Goal: Transaction & Acquisition: Purchase product/service

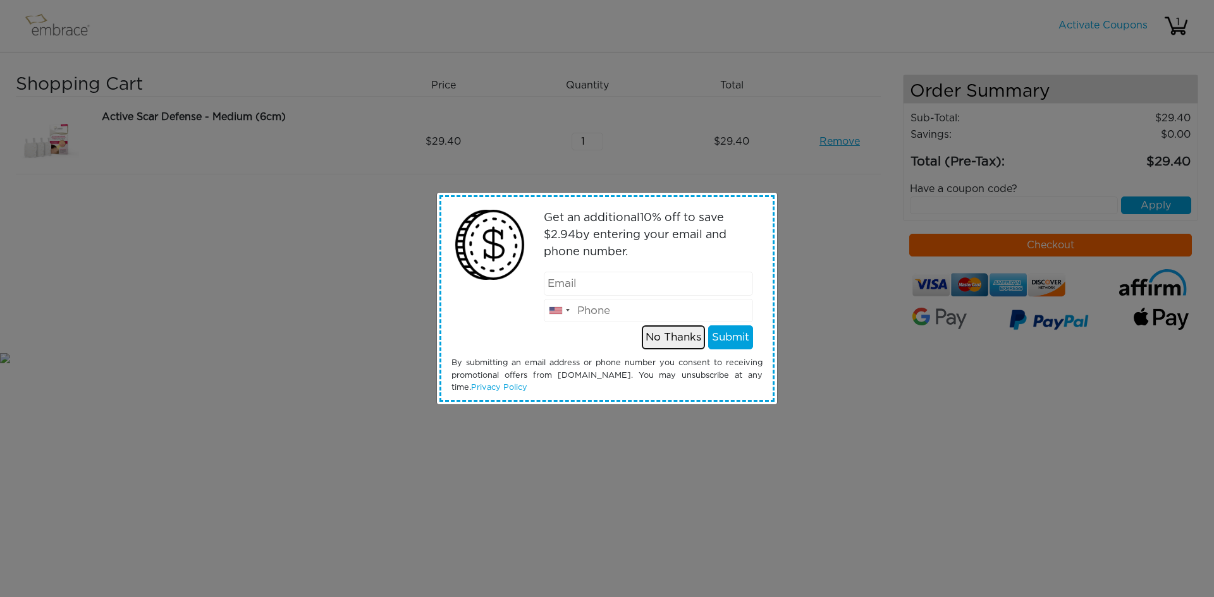
click at [667, 339] on button "No Thanks" at bounding box center [673, 337] width 63 height 24
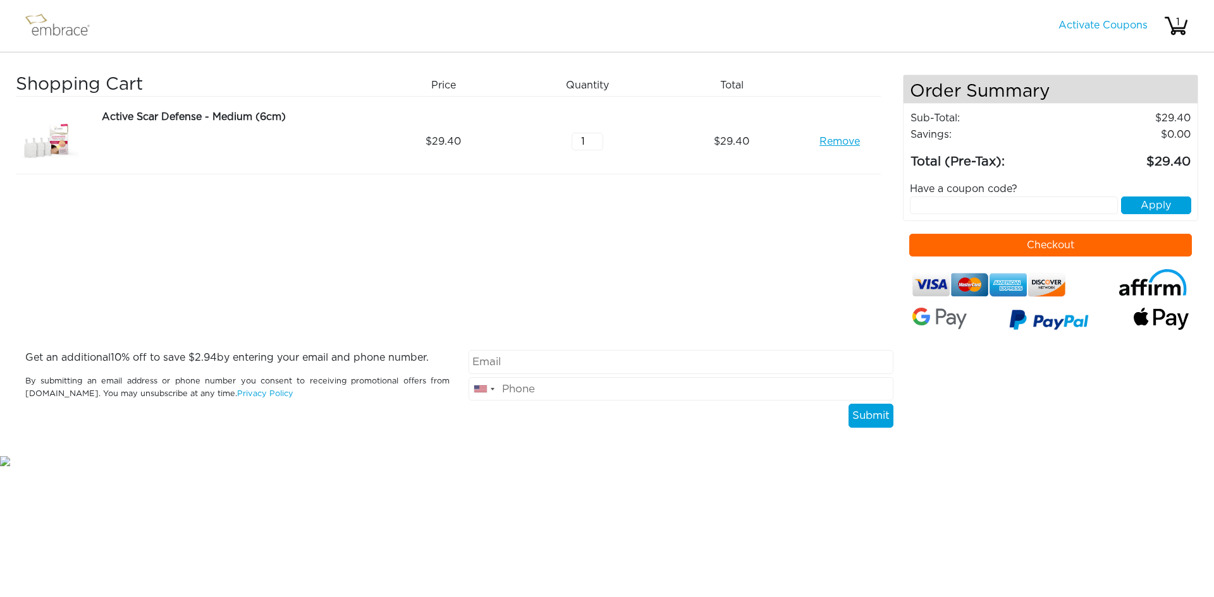
click at [1038, 246] on button "Checkout" at bounding box center [1050, 245] width 283 height 23
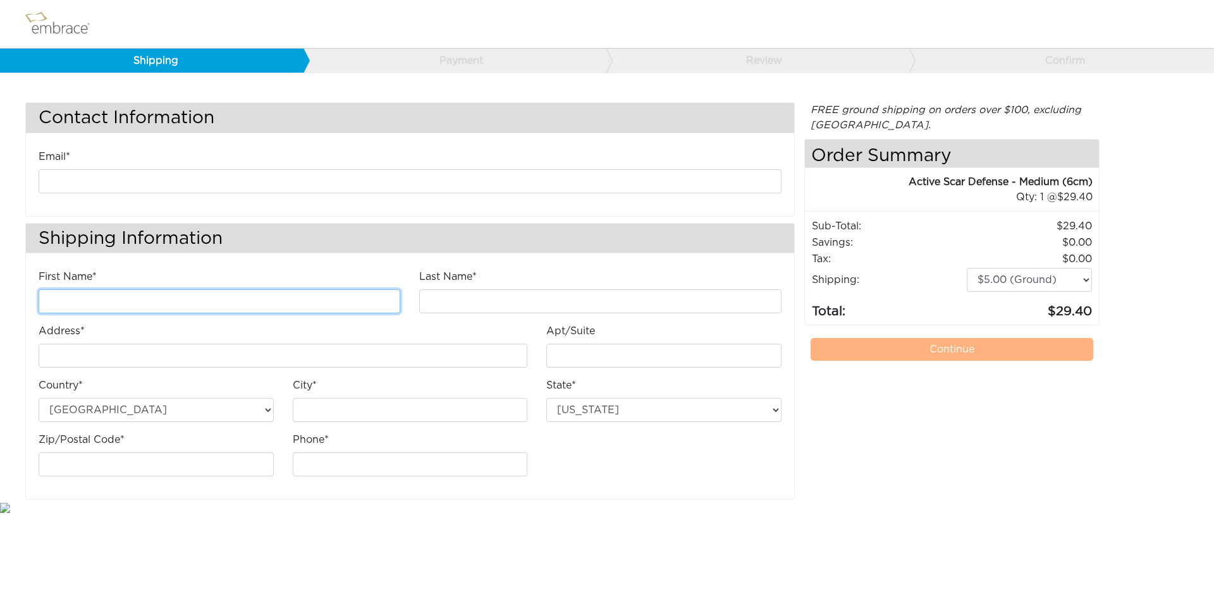
click at [124, 310] on input "First Name*" at bounding box center [220, 301] width 362 height 24
click at [125, 301] on input "First Name*" at bounding box center [220, 301] width 362 height 24
type input "[PERSON_NAME]"
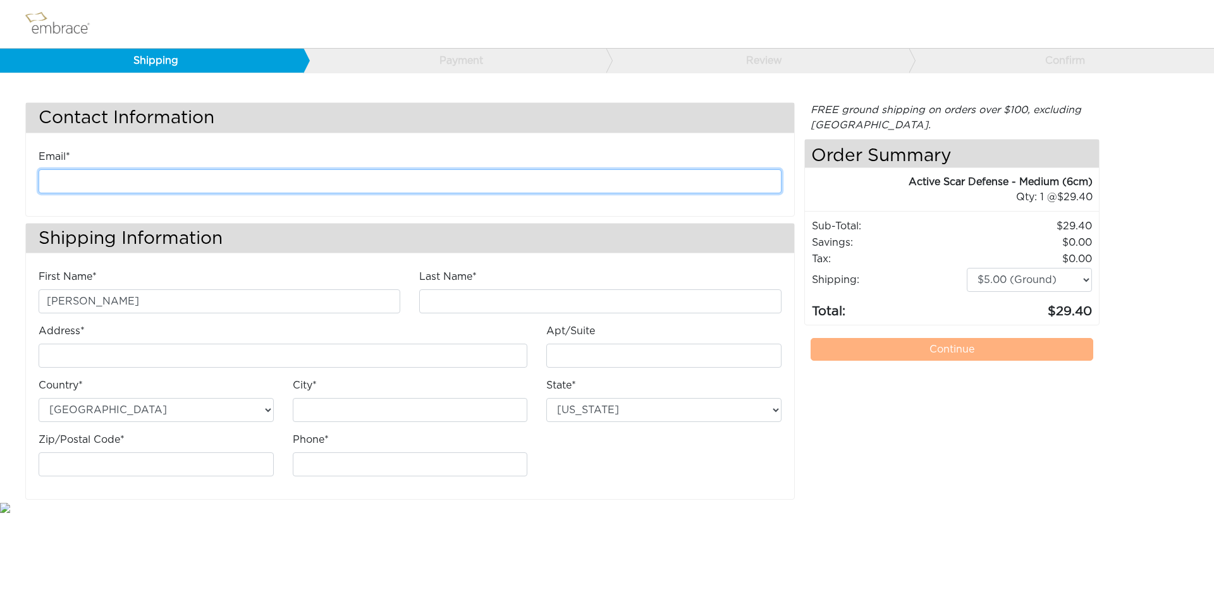
type input "[EMAIL_ADDRESS][DOMAIN_NAME]"
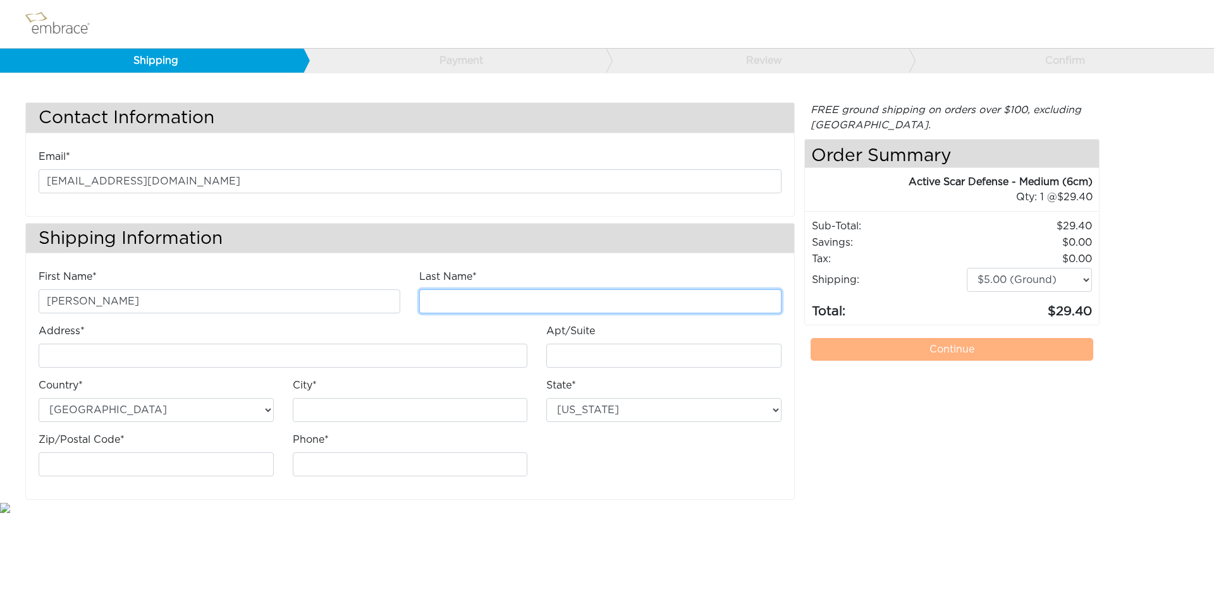
type input "Switzer"
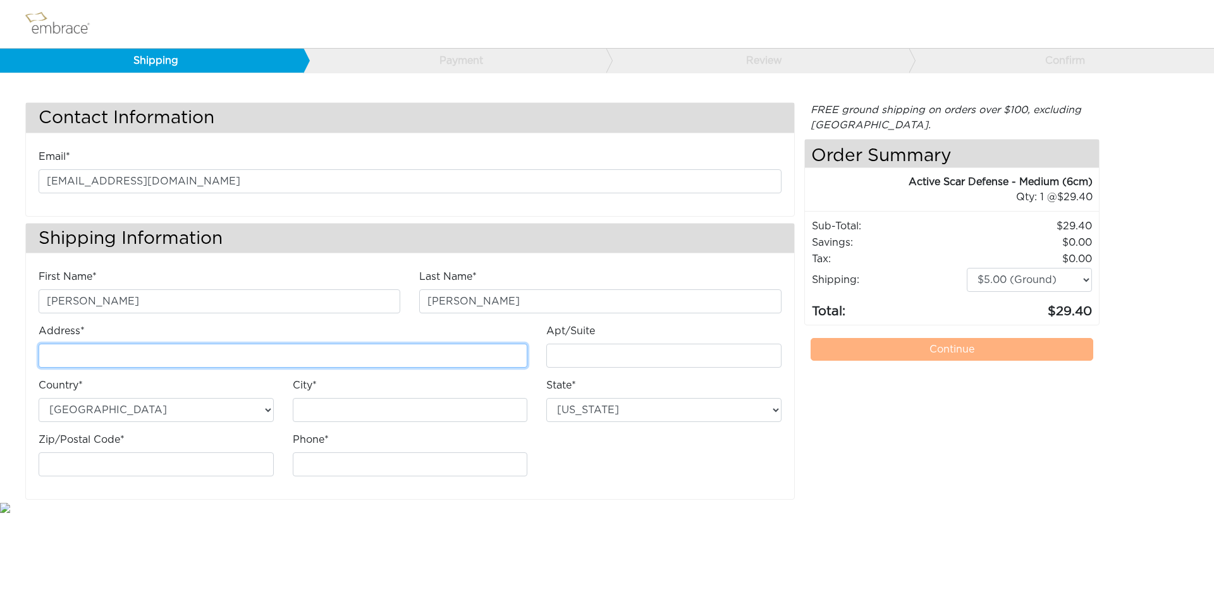
type input "145 Terhune Ave."
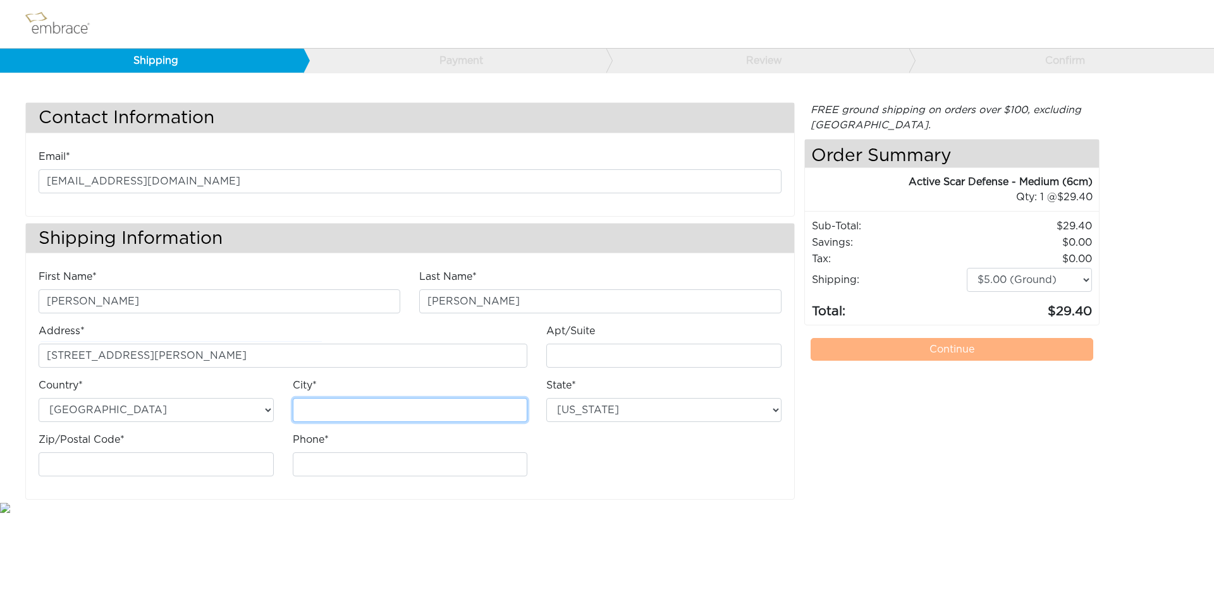
type input "PASSAIC"
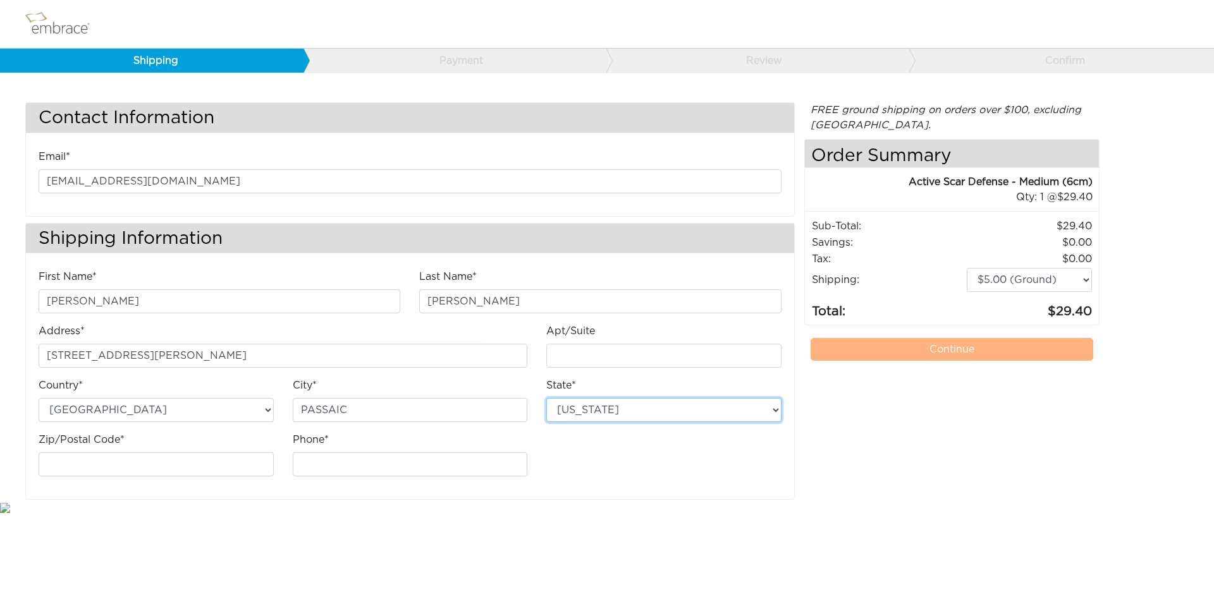
select select "NJ"
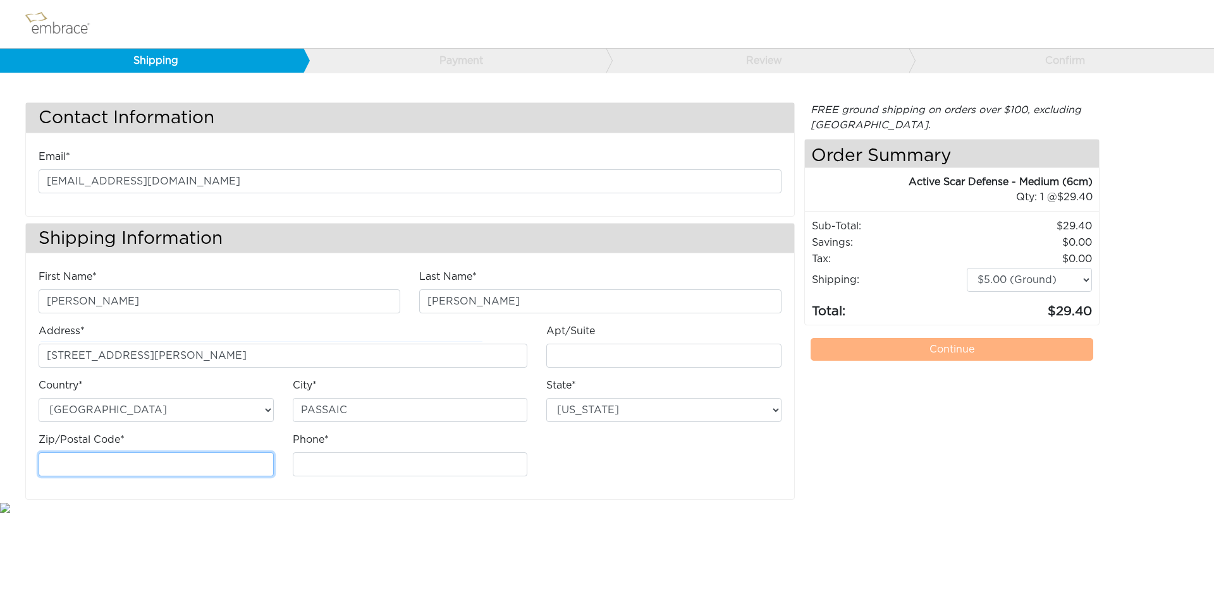
type input "07055"
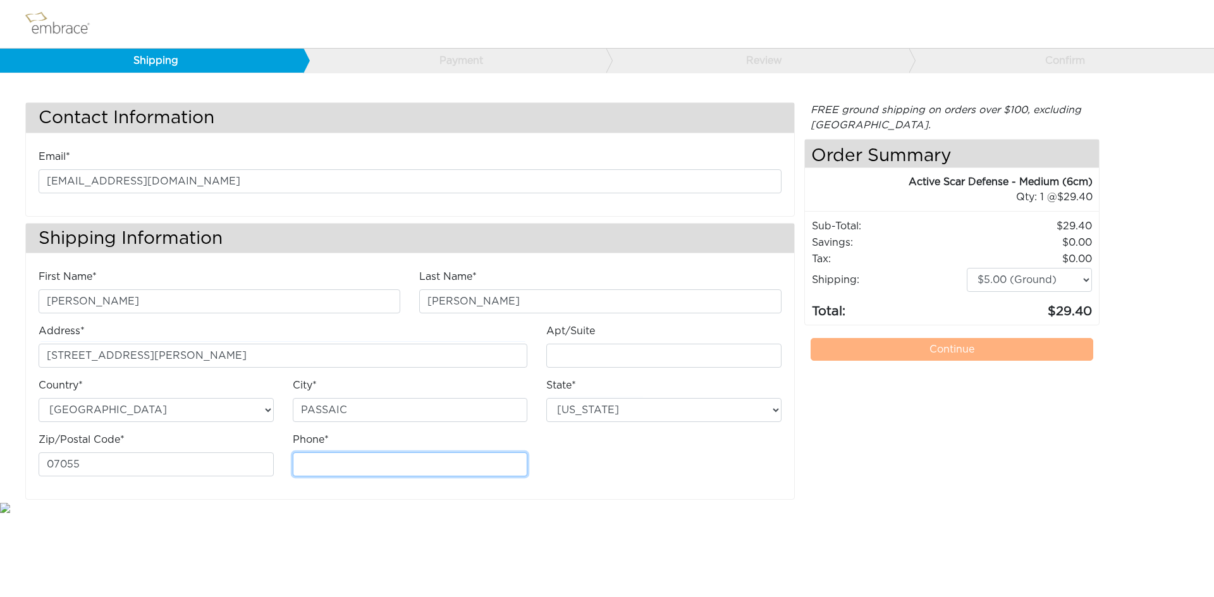
type input "9734711931"
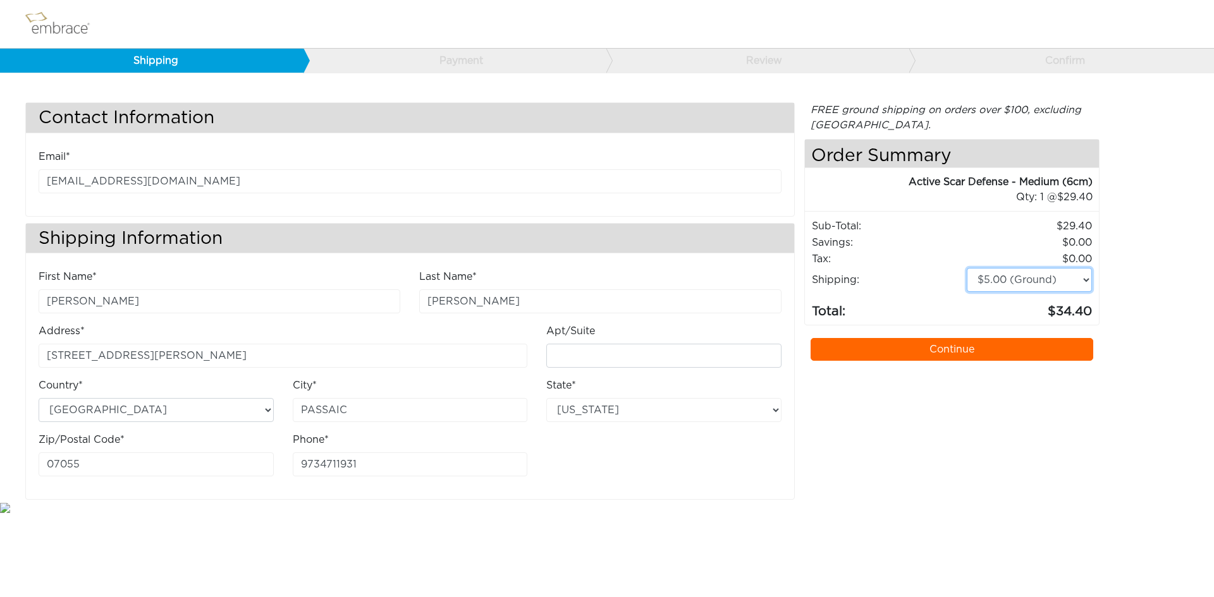
click at [1021, 278] on select "$5.00 (Ground) $15.00 (Express Saver) $20.00 (Two Day) $30.00 (Overnight)" at bounding box center [1028, 280] width 125 height 24
select select "4"
click at [966, 268] on select "$5.00 (Ground) $15.00 (Express Saver) $20.00 (Two Day) $30.00 (Overnight)" at bounding box center [1028, 280] width 125 height 24
click at [1040, 279] on select "$5.00 (Ground) $15.00 (Express Saver) $20.00 (Two Day) $30.00 (Overnight)" at bounding box center [1028, 280] width 125 height 24
click at [1039, 275] on select "$5.00 (Ground) $15.00 (Express Saver) $20.00 (Two Day) $30.00 (Overnight)" at bounding box center [1028, 280] width 125 height 24
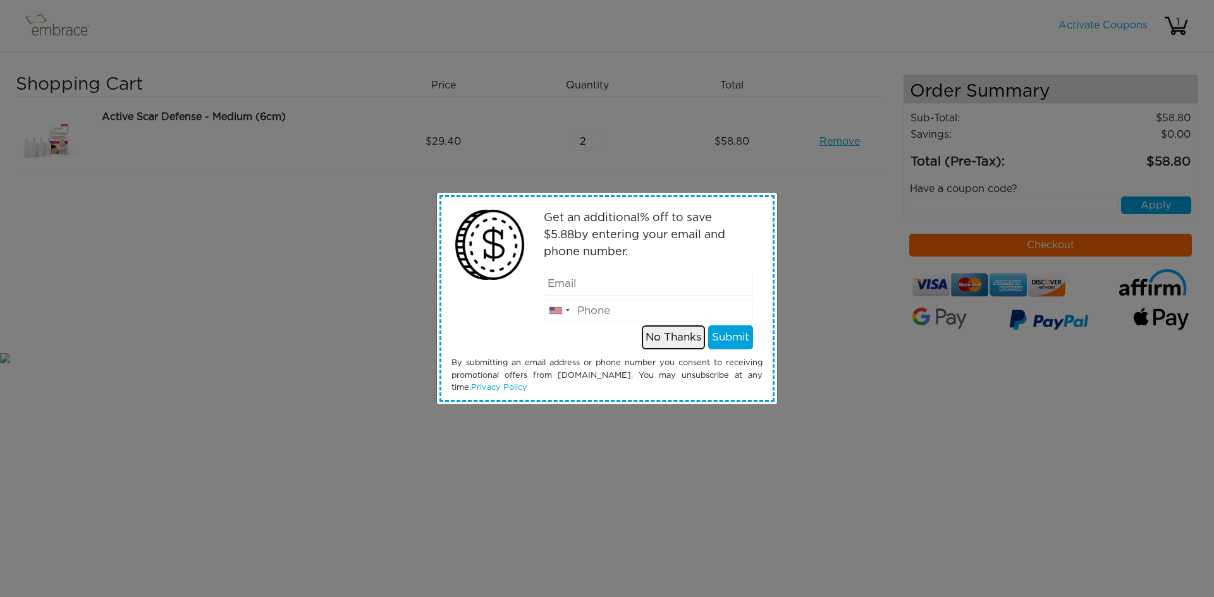
drag, startPoint x: 677, startPoint y: 327, endPoint x: 671, endPoint y: 334, distance: 8.5
click at [677, 329] on button "No Thanks" at bounding box center [673, 337] width 63 height 24
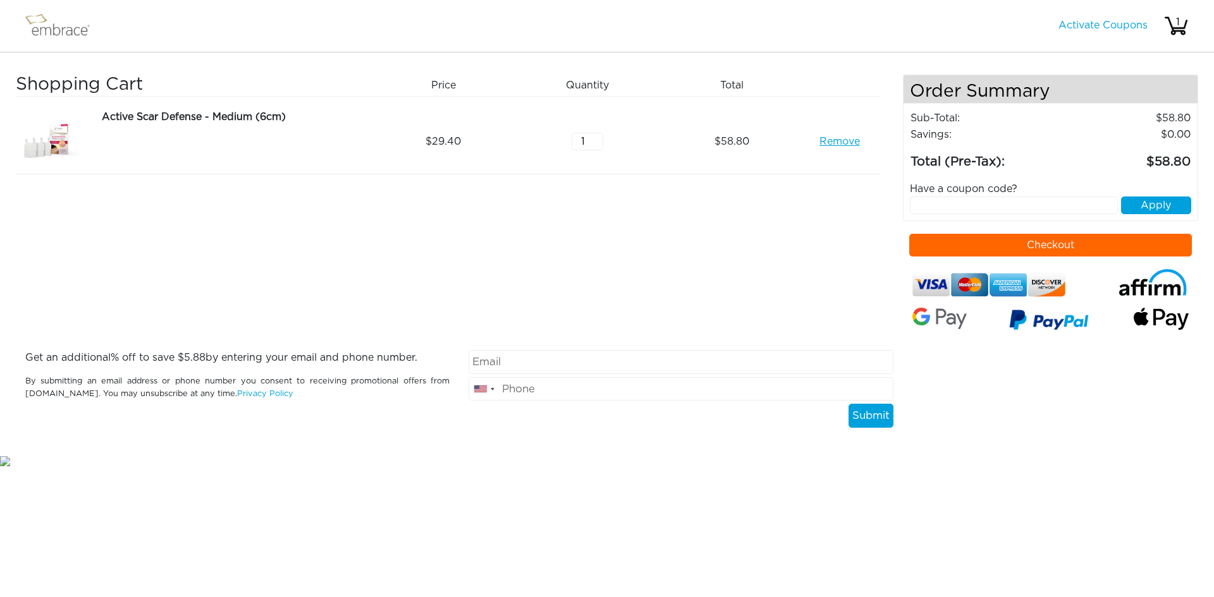
type input "1"
click at [600, 145] on input "1" at bounding box center [587, 142] width 32 height 18
click at [828, 298] on div "Shopping Cart Price Quantity Qty Total Active Scar Defense - Medium (6cm) Remov…" at bounding box center [459, 213] width 887 height 276
click at [512, 363] on input "email" at bounding box center [680, 362] width 424 height 24
type input "[EMAIL_ADDRESS][DOMAIN_NAME]"
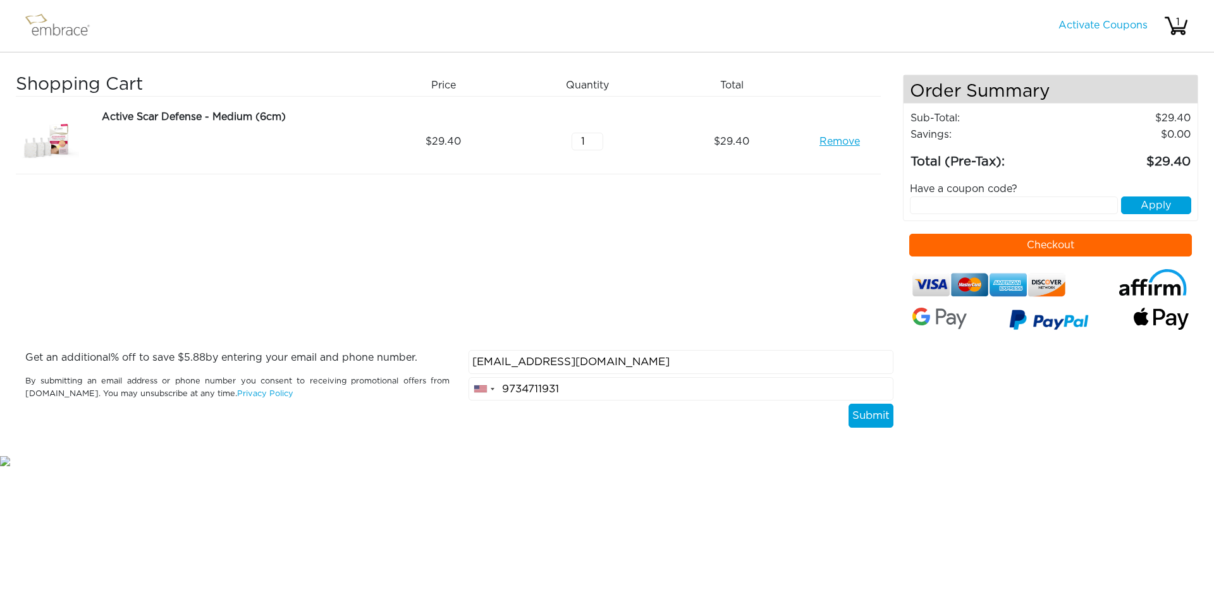
click at [562, 390] on input "9734711931" at bounding box center [680, 389] width 424 height 24
type input "9087056271"
click at [269, 418] on div "Get an additional % off to save $ 5.88 by entering your email and phone number.…" at bounding box center [237, 389] width 443 height 78
click at [872, 413] on button "Submit" at bounding box center [870, 416] width 45 height 24
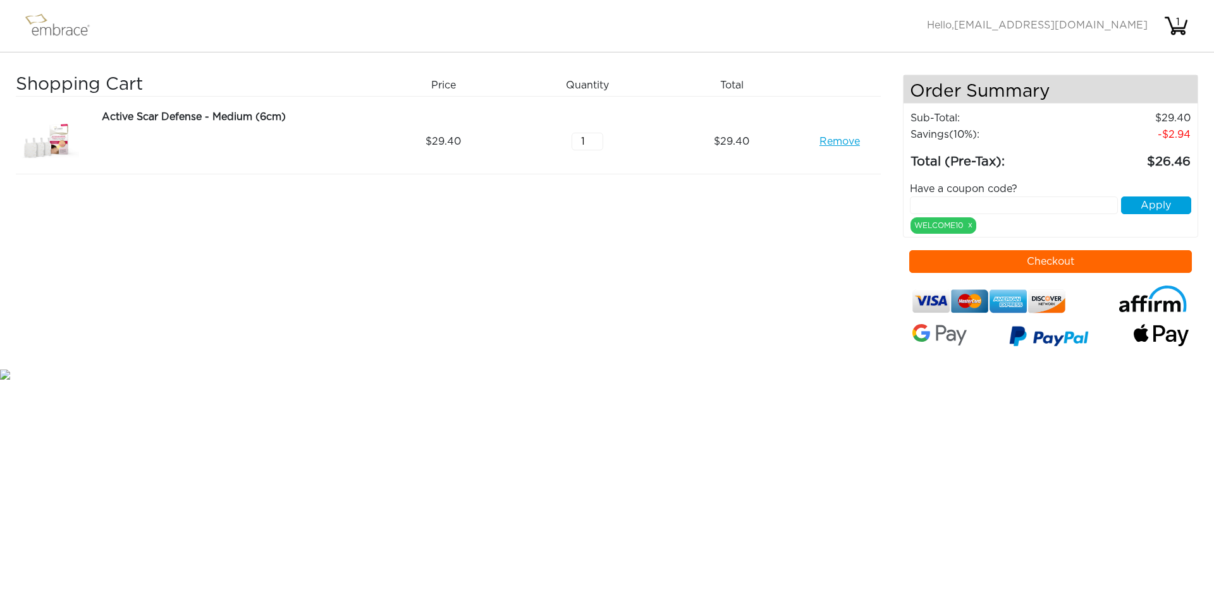
click at [1056, 264] on button "Checkout" at bounding box center [1050, 261] width 283 height 23
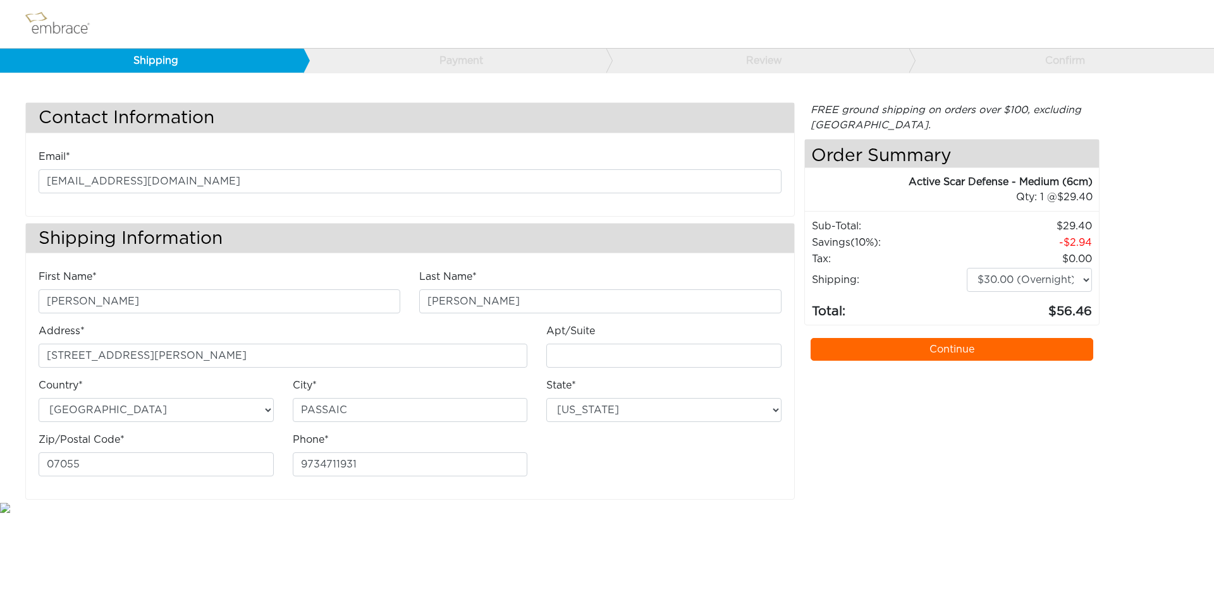
select select "NJ"
select select "4"
click at [1014, 279] on select "$5.00 (Ground) $15.00 (Express Saver) $20.00 (Two Day) $30.00 (Overnight)" at bounding box center [1028, 280] width 125 height 24
click at [966, 268] on select "$5.00 (Ground) $15.00 (Express Saver) $20.00 (Two Day) $30.00 (Overnight)" at bounding box center [1028, 280] width 125 height 24
